Goal: Information Seeking & Learning: Understand process/instructions

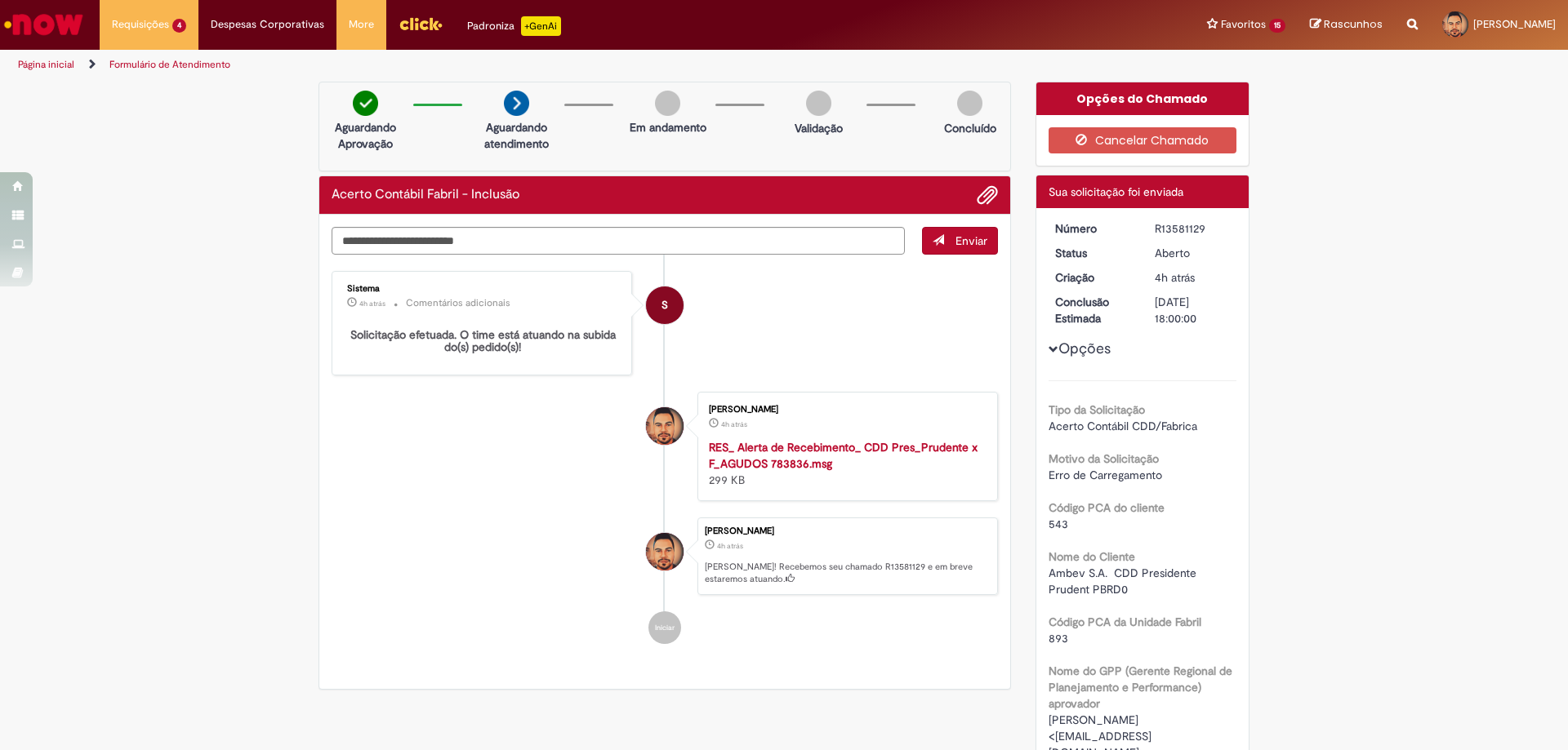
click at [0, 0] on span "Acerto Contábil Fabril - Inclusão" at bounding box center [0, 0] width 0 height 0
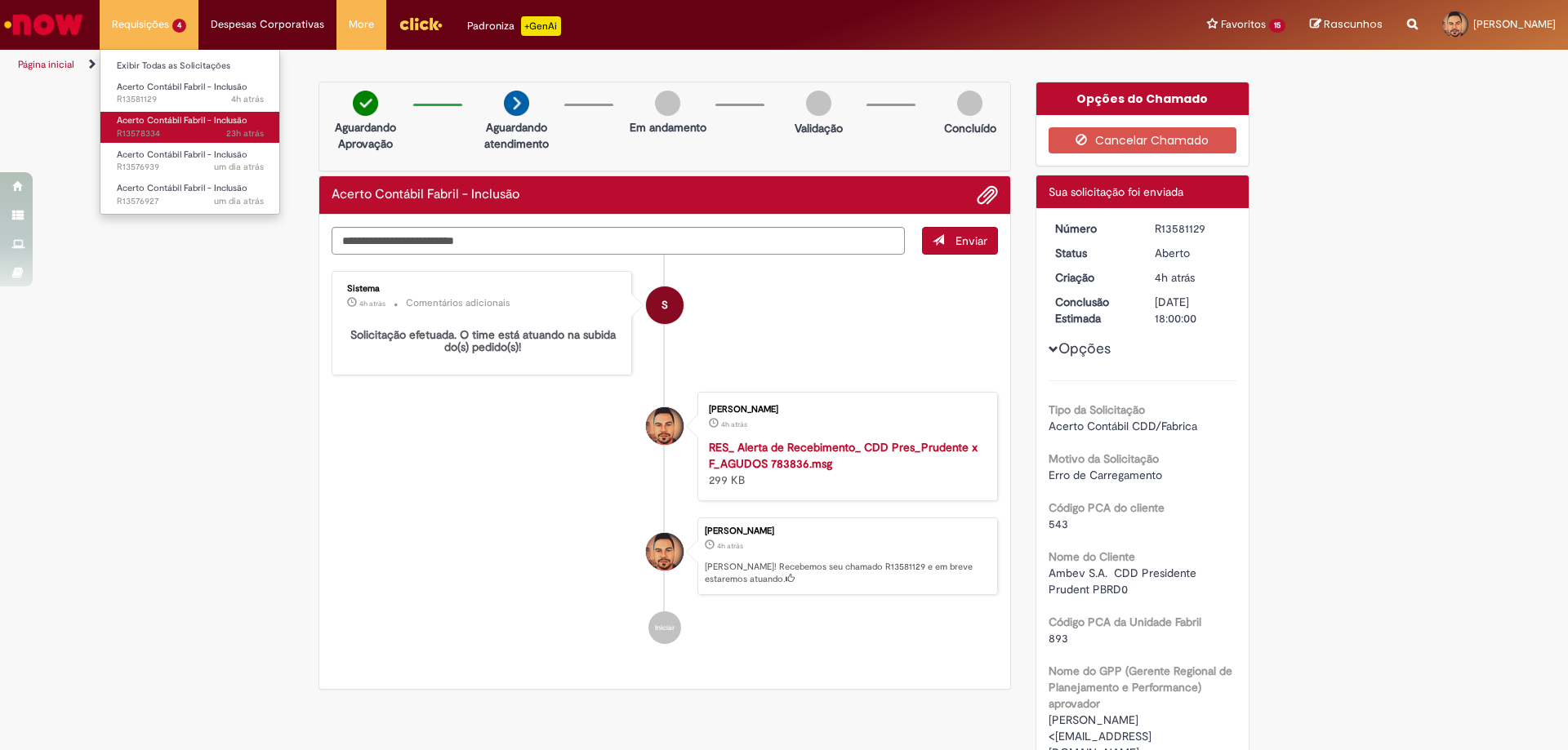
click at [152, 128] on span "23h atrás 23 horas atrás R13578334" at bounding box center [190, 134] width 147 height 13
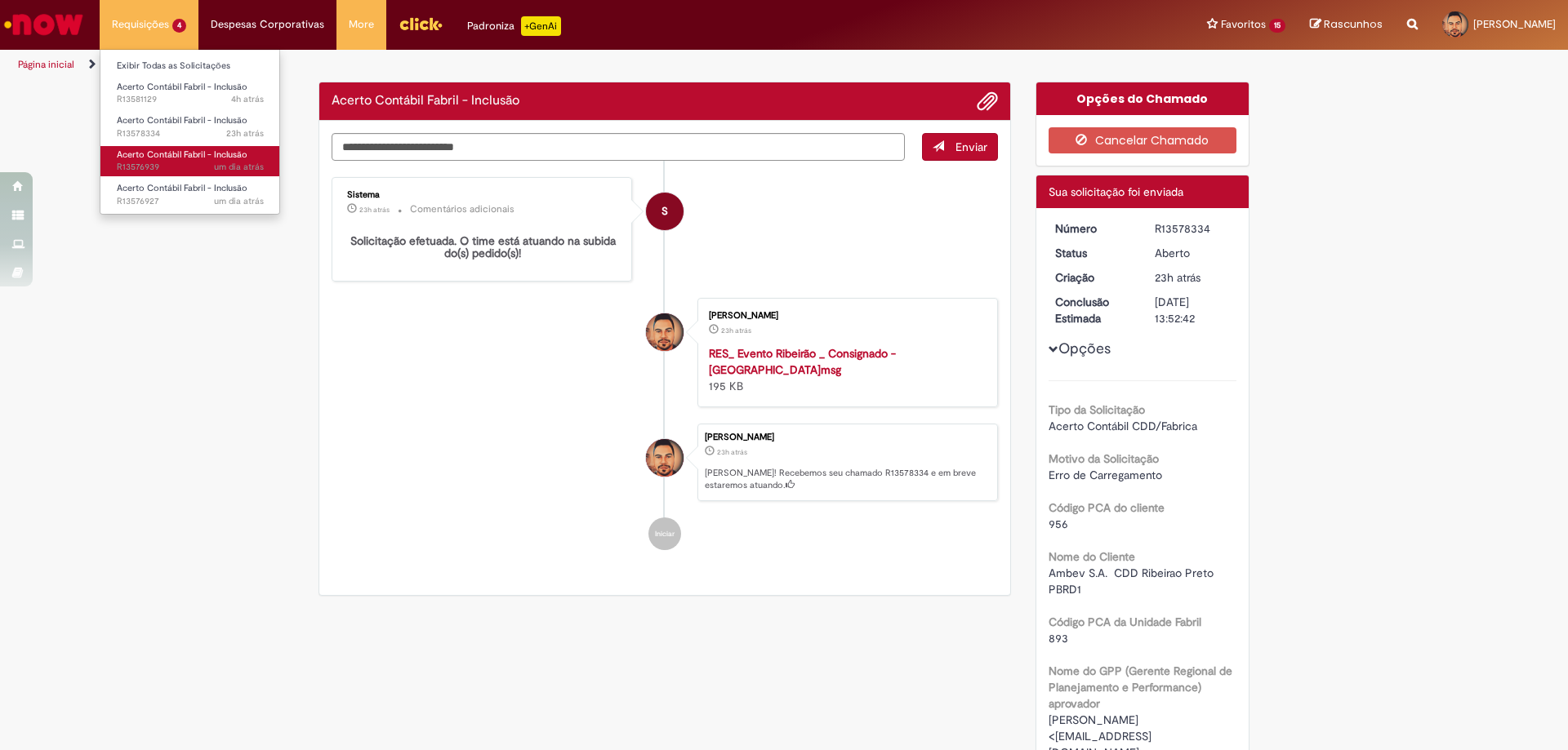
click at [155, 159] on span "Acerto Contábil Fabril - Inclusão" at bounding box center [181, 154] width 130 height 12
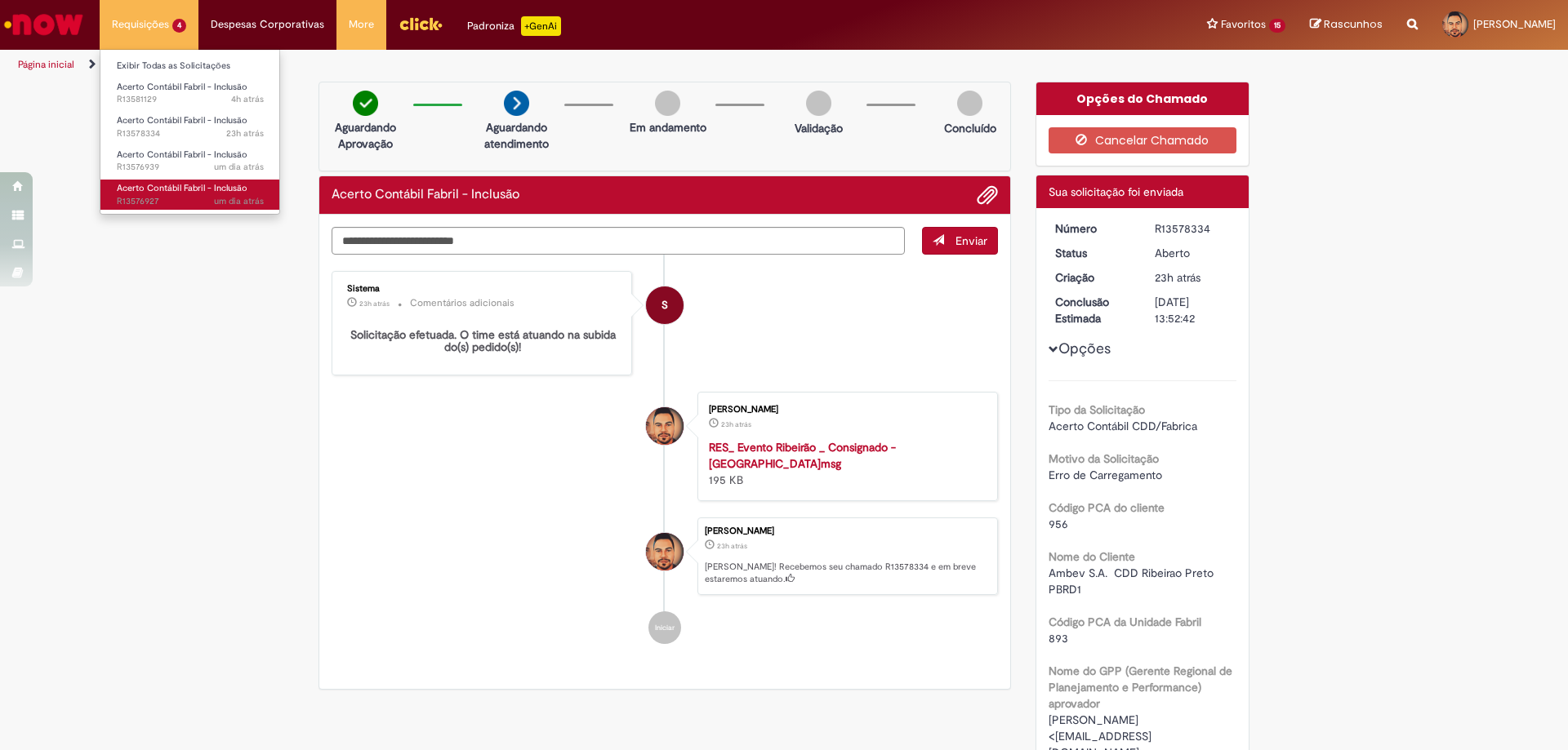
click at [166, 186] on span "Acerto Contábil Fabril - Inclusão" at bounding box center [181, 188] width 130 height 12
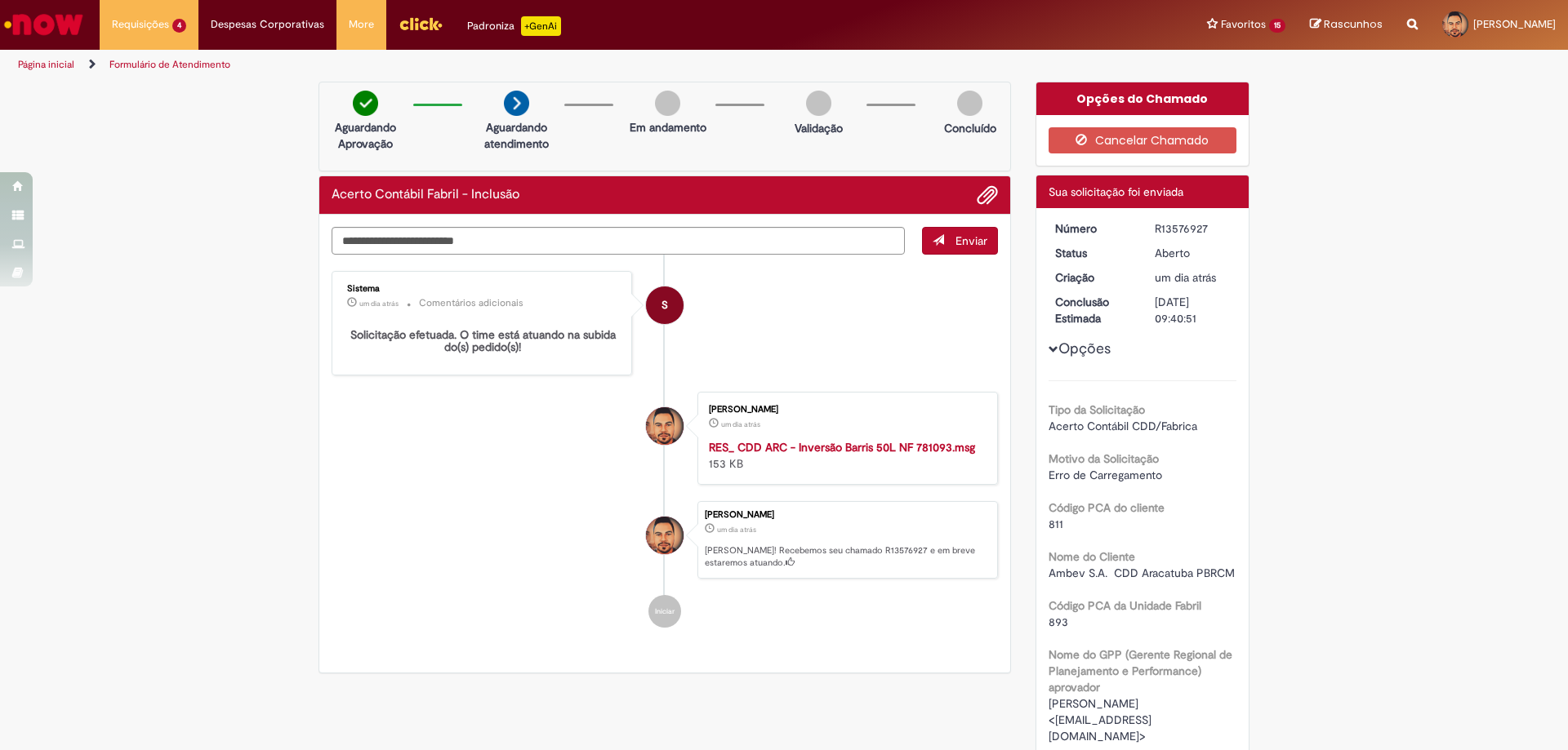
click at [70, 19] on img "Ir para a Homepage" at bounding box center [43, 24] width 84 height 33
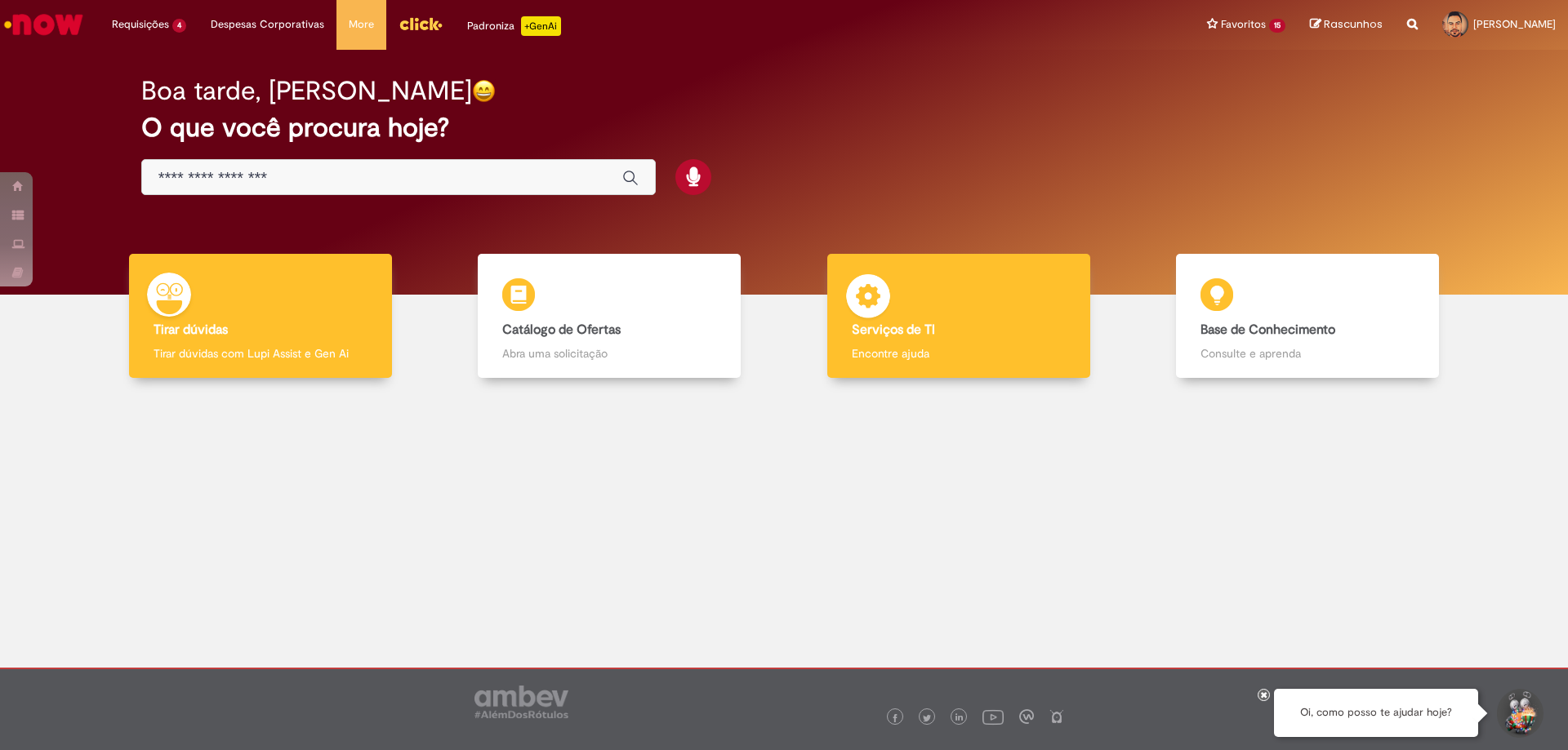
click at [869, 350] on p "Encontre ajuda" at bounding box center [959, 353] width 214 height 16
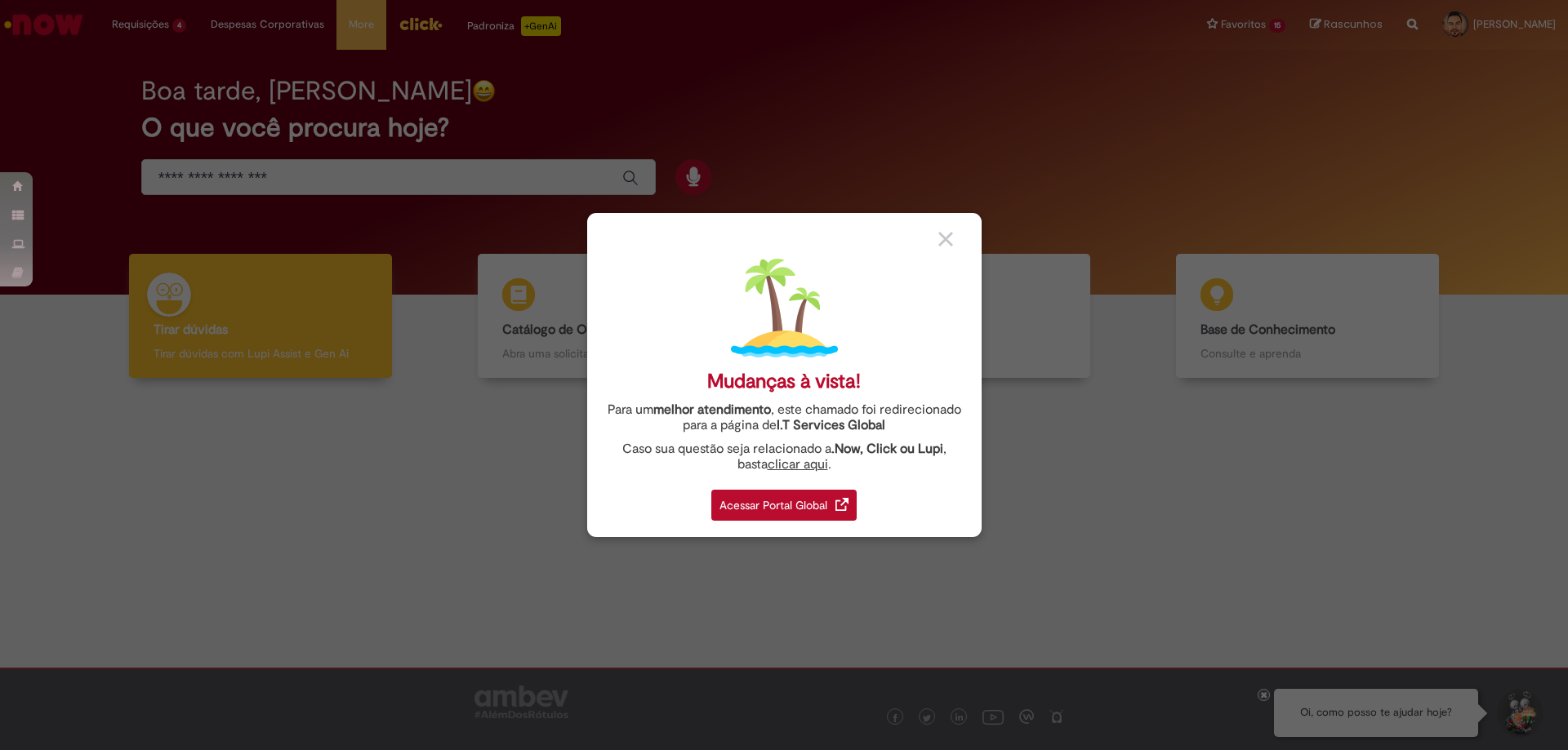
click at [446, 191] on div "Mudanças à vista! Para um melhor atendimento , este chamado foi redirecionado p…" at bounding box center [784, 375] width 1568 height 750
click at [945, 238] on img at bounding box center [945, 239] width 15 height 15
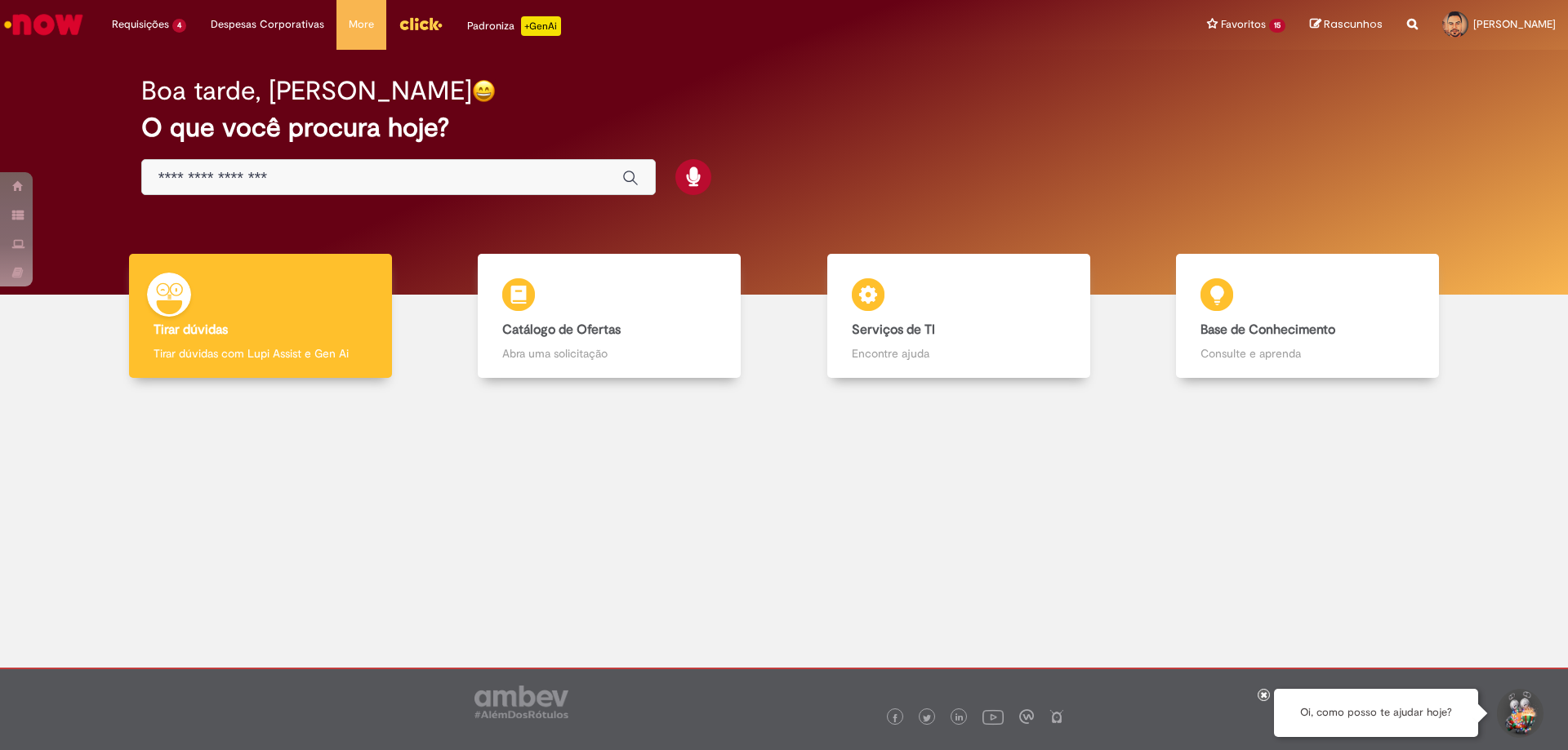
click at [418, 185] on input "Basta digitar aqui" at bounding box center [383, 179] width 447 height 19
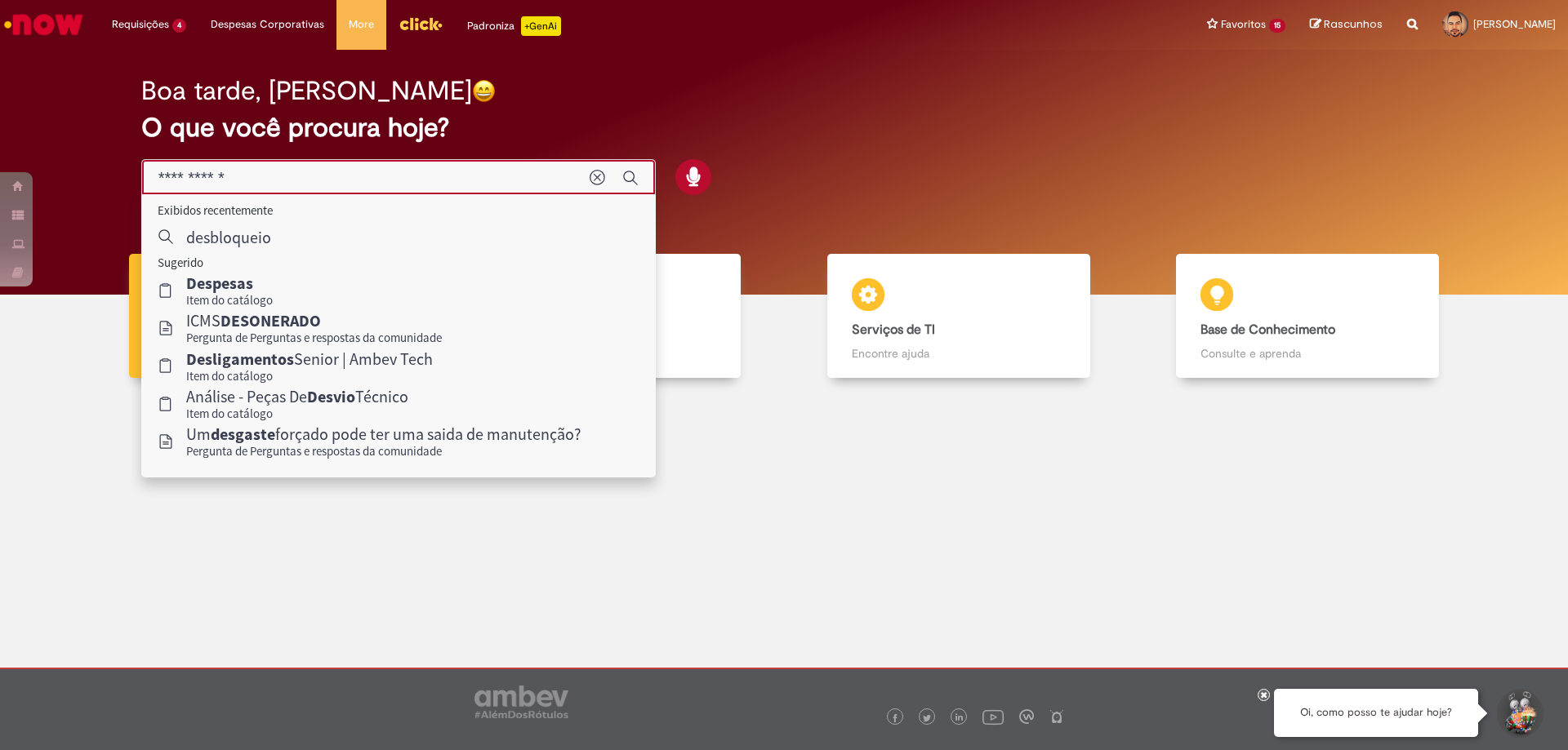
type input "**********"
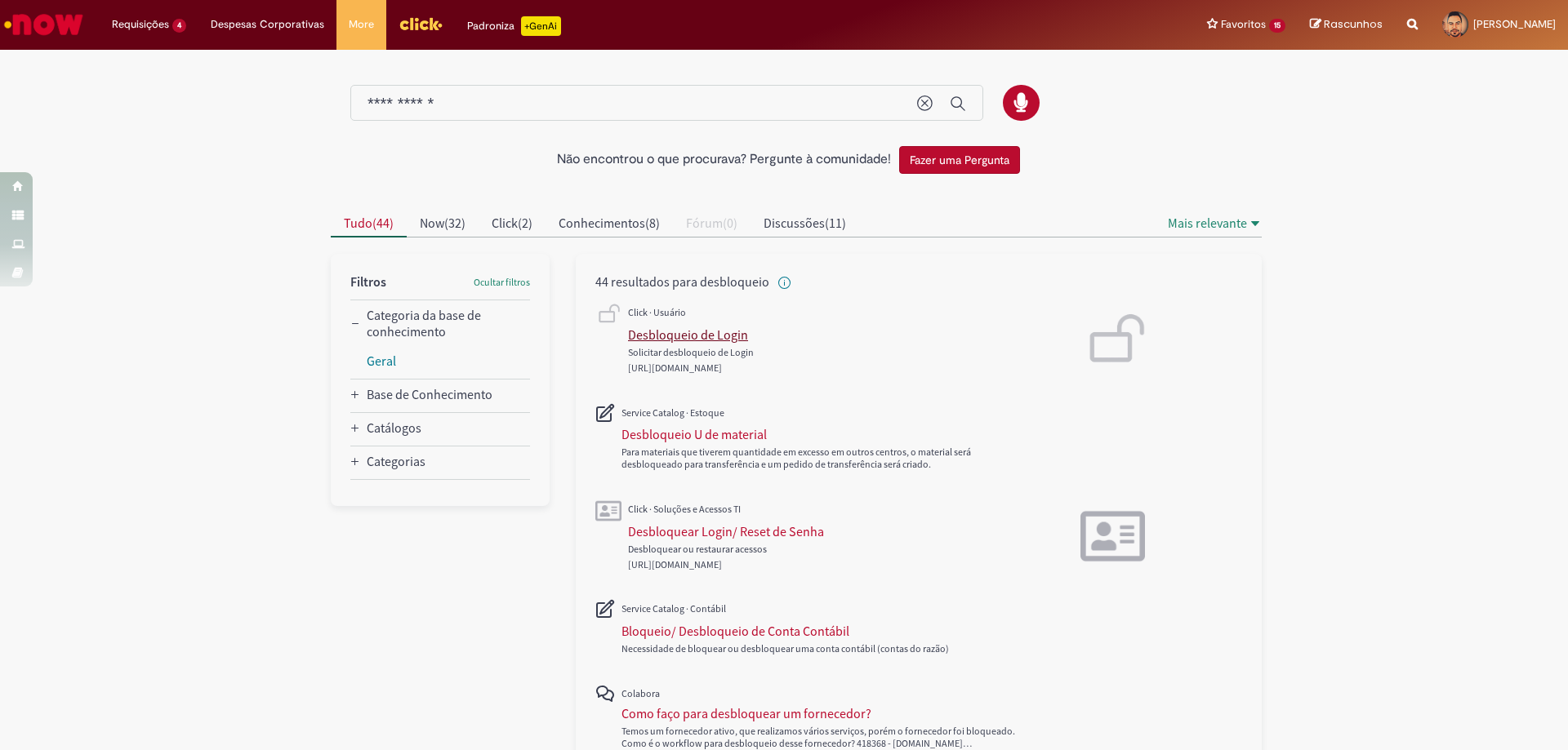
click at [676, 337] on div "Desbloqueio de Login" at bounding box center [688, 334] width 120 height 16
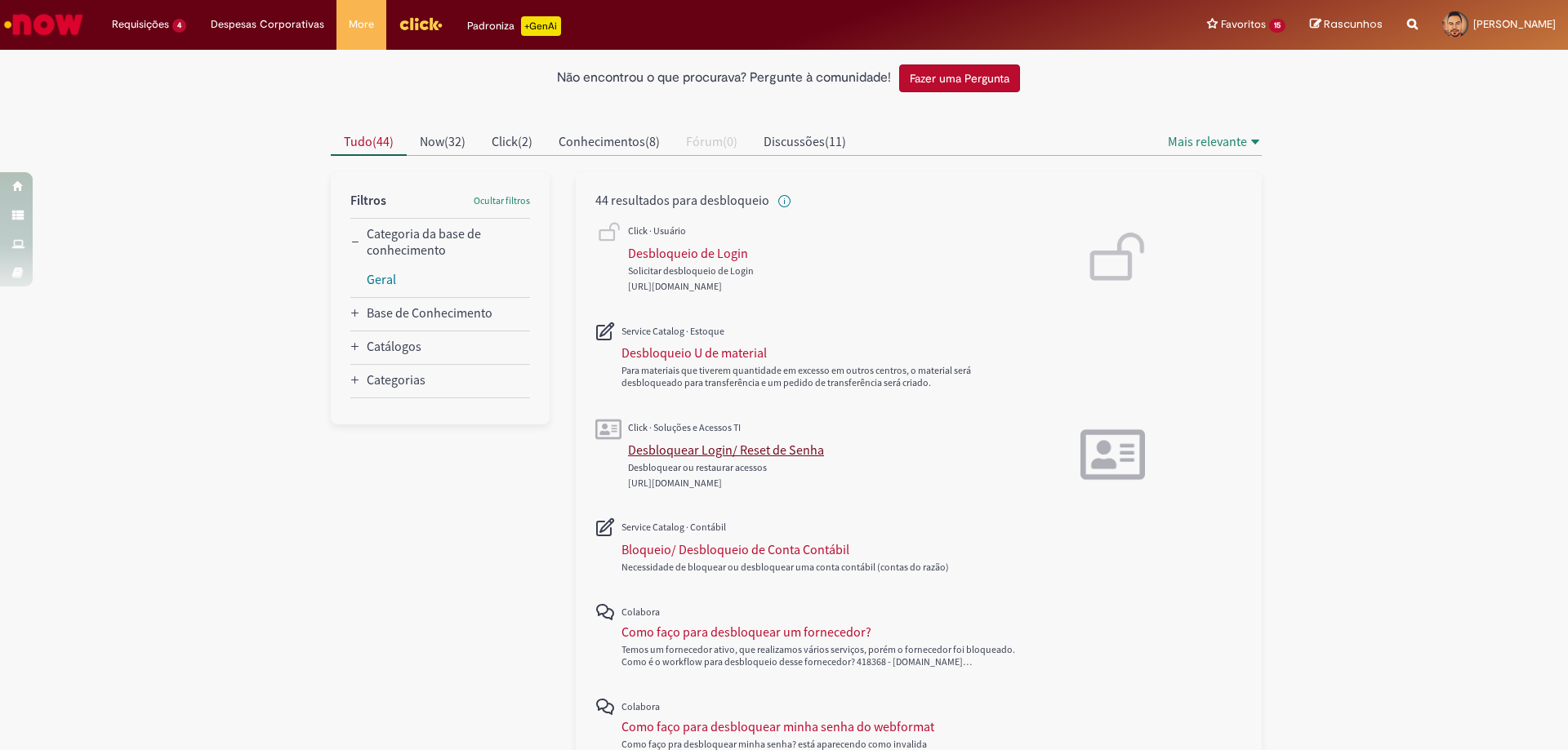
click at [675, 452] on div "Desbloquear Login/ Reset de Senha" at bounding box center [726, 450] width 196 height 16
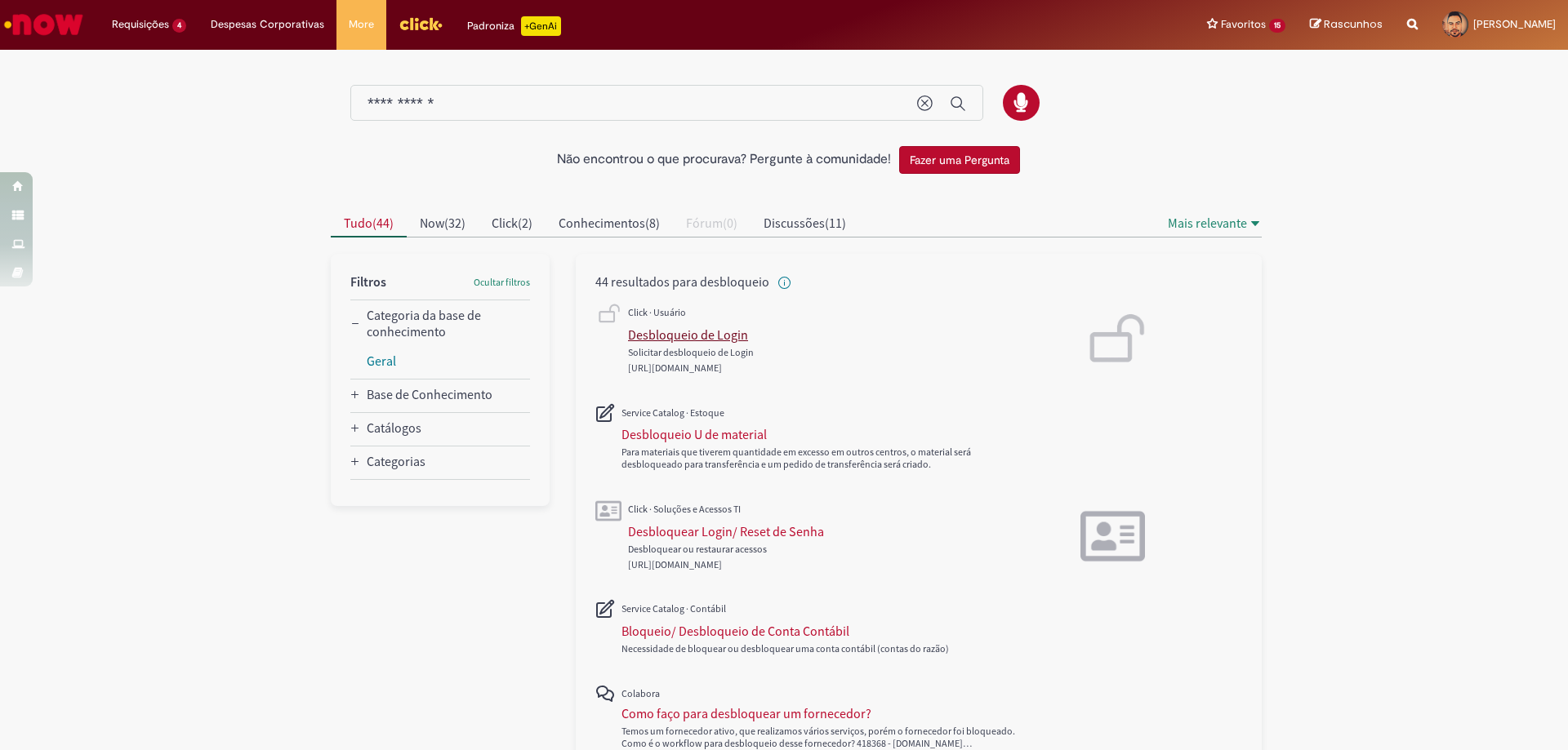
click at [658, 335] on div "Desbloqueio de Login" at bounding box center [688, 334] width 120 height 16
